Goal: Find specific page/section: Find specific page/section

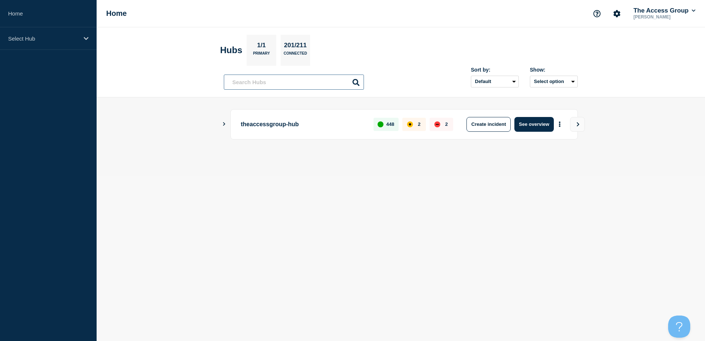
click at [248, 85] on input "text" at bounding box center [294, 82] width 140 height 15
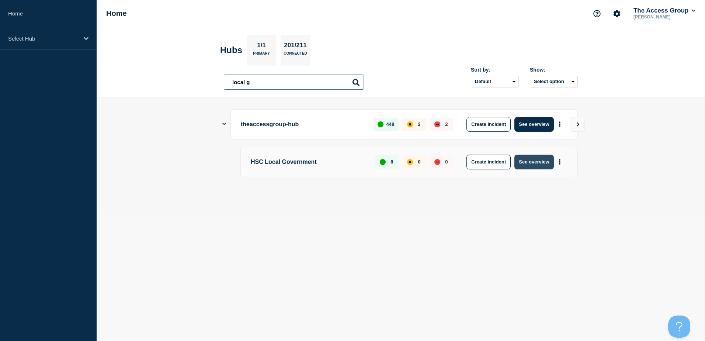
type input "local g"
click at [530, 160] on button "See overview" at bounding box center [534, 162] width 39 height 15
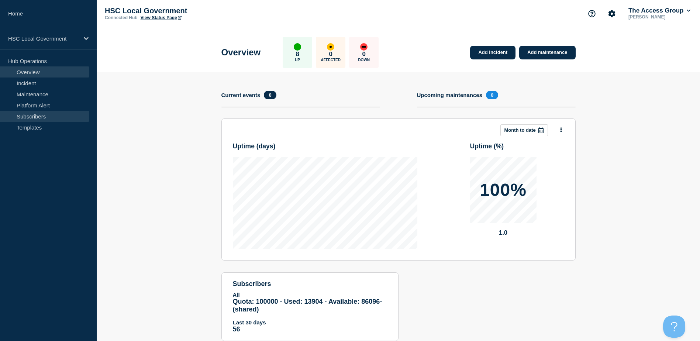
click at [51, 116] on link "Subscribers" at bounding box center [44, 116] width 89 height 11
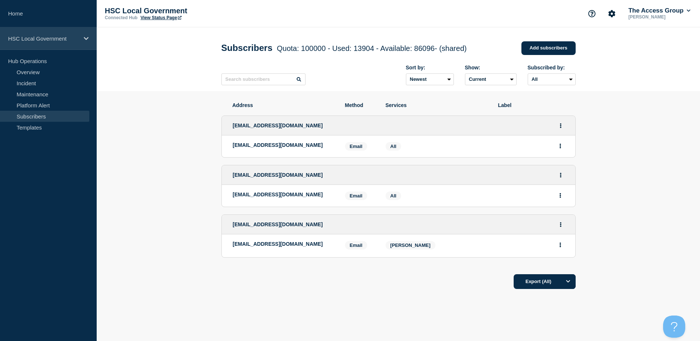
click at [49, 38] on p "HSC Local Government" at bounding box center [43, 38] width 71 height 6
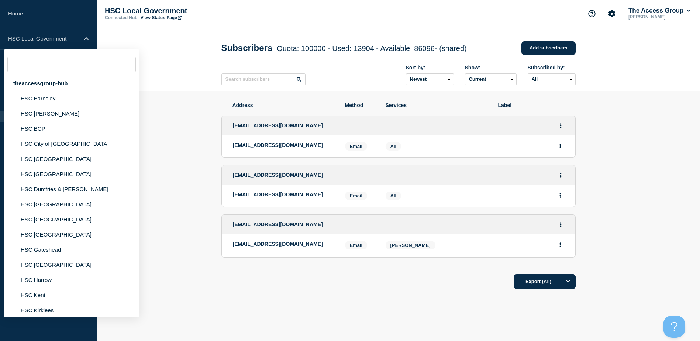
click at [54, 68] on input "text" at bounding box center [71, 64] width 128 height 15
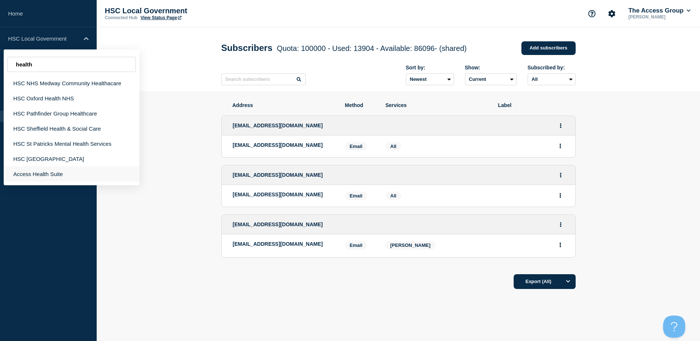
type input "health"
click at [73, 177] on div "Access Health Suite" at bounding box center [72, 173] width 136 height 15
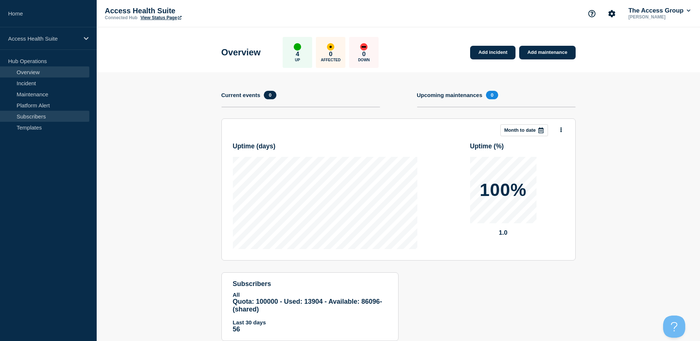
click at [47, 114] on link "Subscribers" at bounding box center [44, 116] width 89 height 11
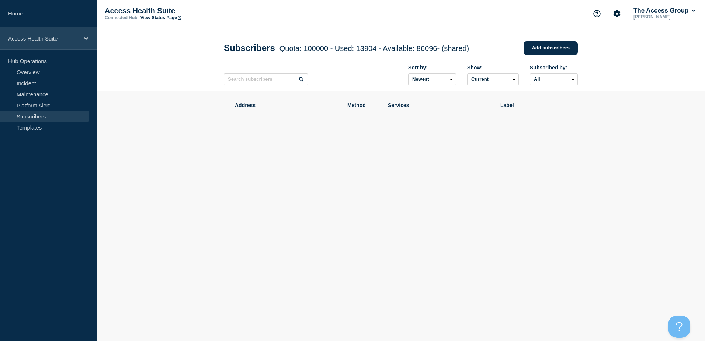
click at [76, 38] on p "Access Health Suite" at bounding box center [43, 38] width 71 height 6
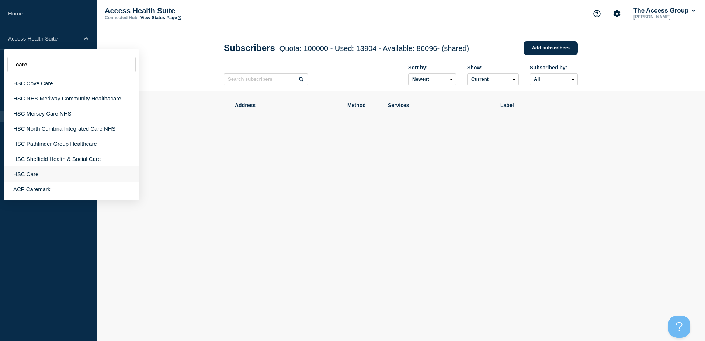
type input "care"
click at [54, 171] on div "HSC Care" at bounding box center [72, 173] width 136 height 15
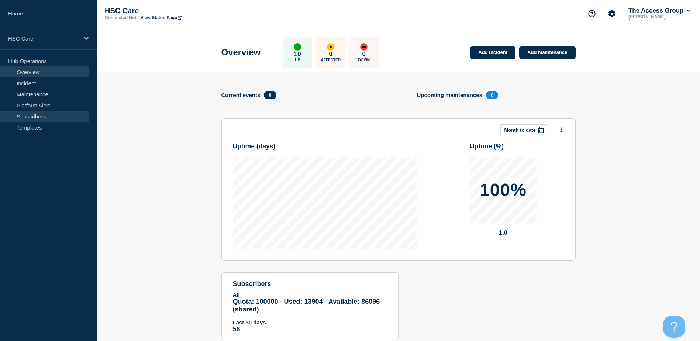
click at [52, 113] on link "Subscribers" at bounding box center [44, 116] width 89 height 11
